Goal: Task Accomplishment & Management: Use online tool/utility

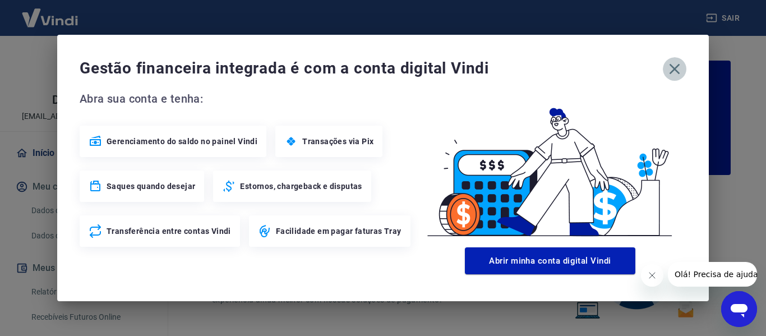
click at [676, 67] on icon "button" at bounding box center [674, 69] width 11 height 11
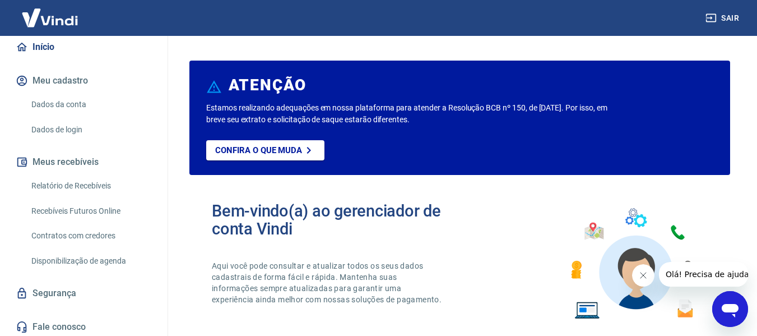
scroll to position [109, 0]
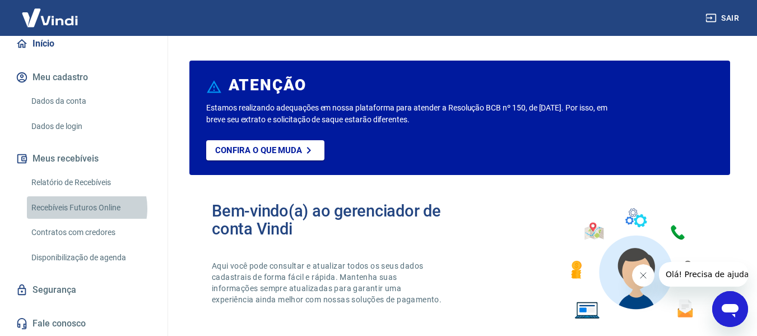
click at [85, 208] on link "Recebíveis Futuros Online" at bounding box center [90, 207] width 127 height 23
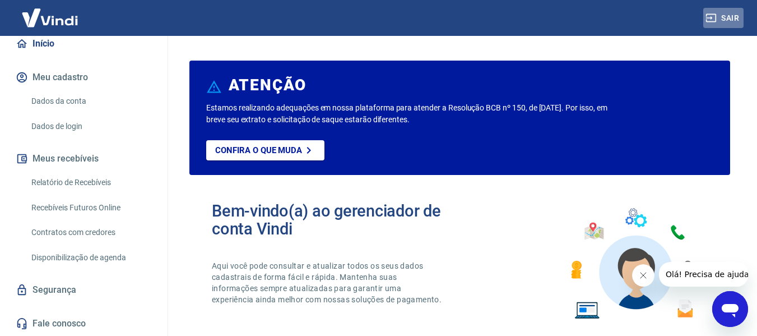
click at [729, 20] on button "Sair" at bounding box center [723, 18] width 40 height 21
